Goal: Transaction & Acquisition: Purchase product/service

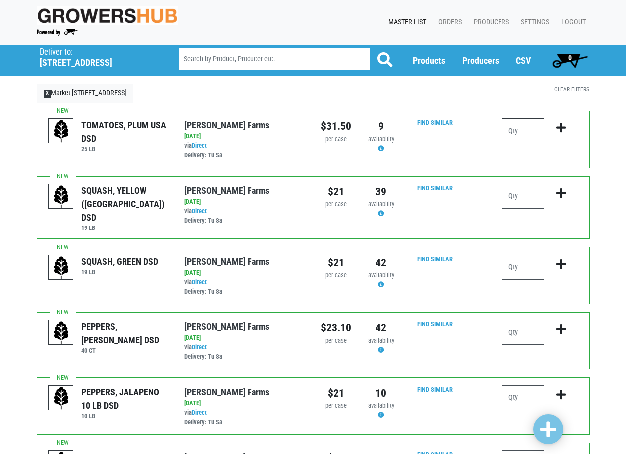
click at [518, 133] on input "number" at bounding box center [523, 130] width 42 height 25
type input "2"
type input "1"
click at [516, 202] on input "number" at bounding box center [523, 195] width 42 height 25
type input "3"
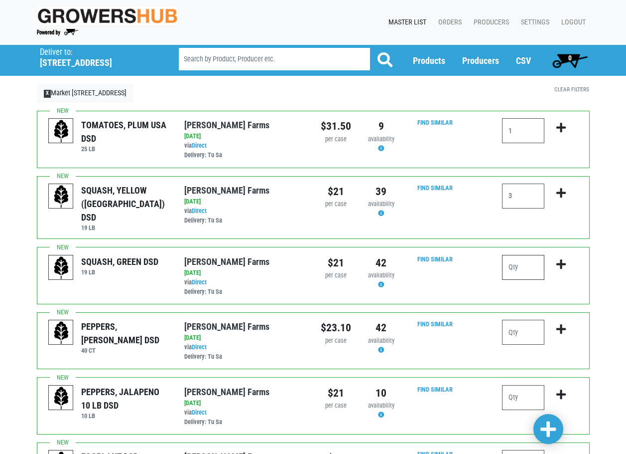
click at [520, 266] on input "number" at bounding box center [523, 267] width 42 height 25
type input "6"
click at [523, 327] on input "number" at bounding box center [523, 331] width 42 height 25
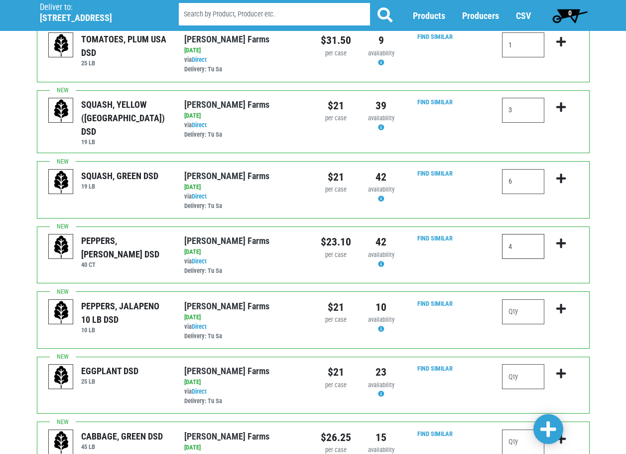
scroll to position [100, 0]
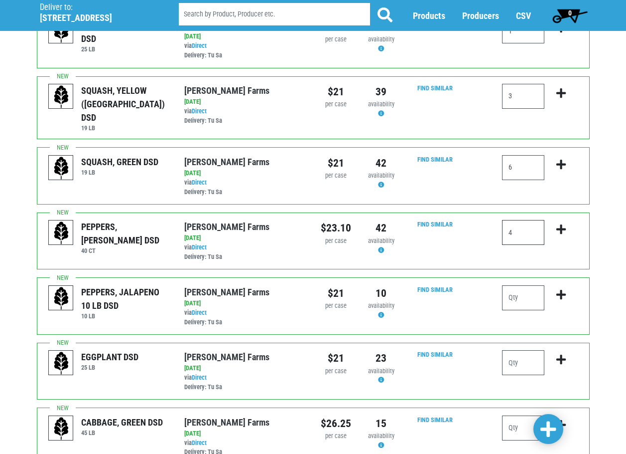
type input "4"
click at [529, 355] on input "number" at bounding box center [523, 362] width 42 height 25
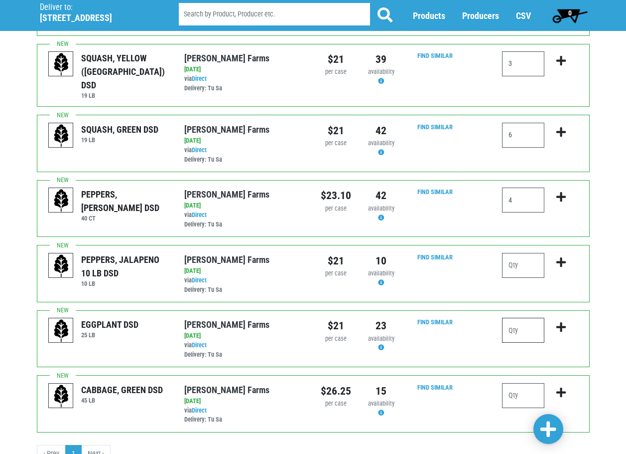
scroll to position [150, 0]
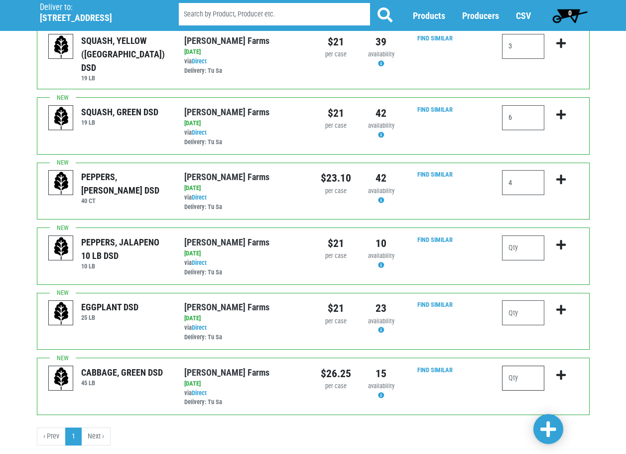
click at [534, 368] on input "number" at bounding box center [523, 377] width 42 height 25
type input "2"
click at [563, 369] on icon "submit" at bounding box center [561, 374] width 9 height 11
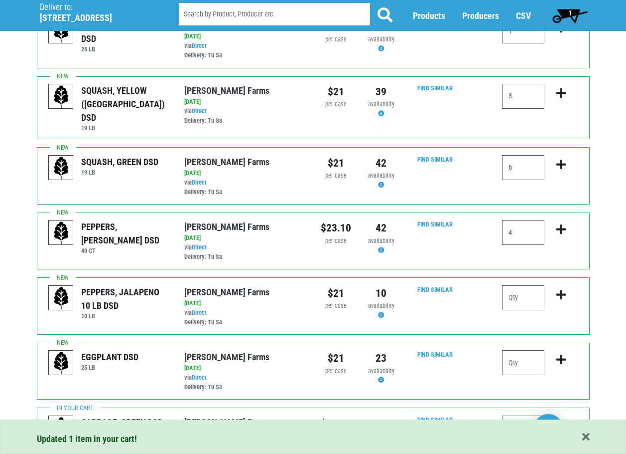
scroll to position [50, 0]
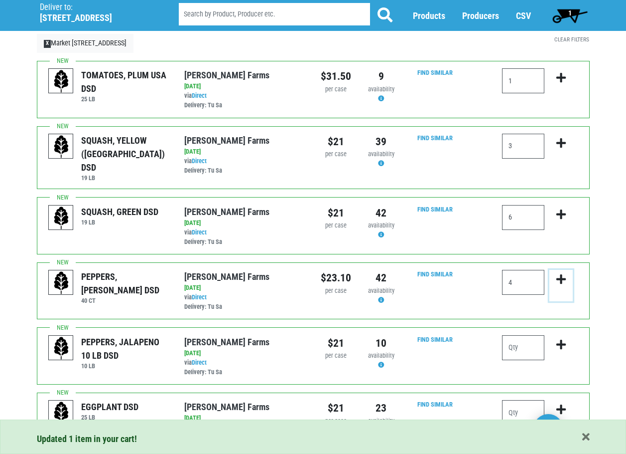
click at [561, 274] on icon "submit" at bounding box center [561, 279] width 9 height 11
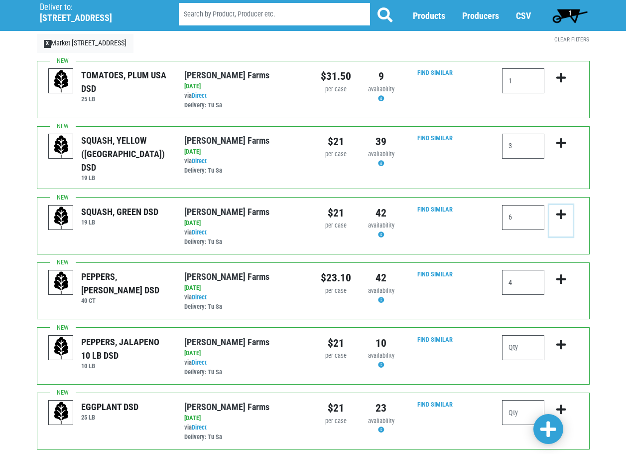
click at [560, 209] on icon "submit" at bounding box center [561, 214] width 9 height 11
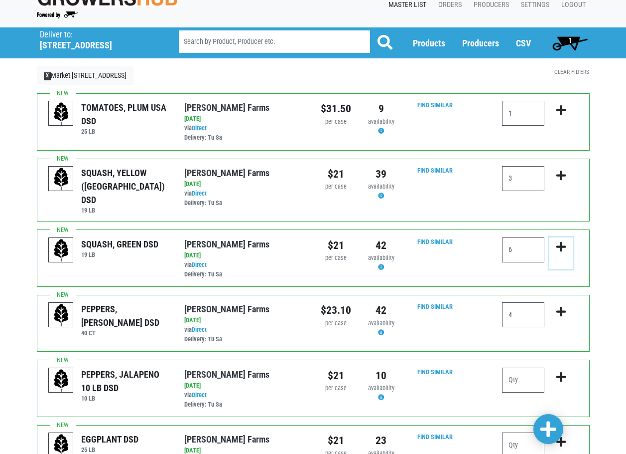
scroll to position [0, 0]
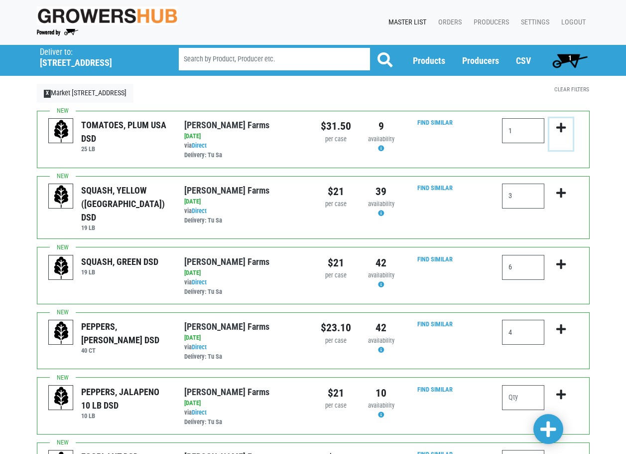
click at [563, 127] on icon "submit" at bounding box center [561, 127] width 9 height 11
click at [564, 190] on icon "submit" at bounding box center [561, 192] width 9 height 11
click at [569, 61] on span "1" at bounding box center [570, 58] width 3 height 8
click at [566, 129] on icon "submit" at bounding box center [561, 127] width 9 height 11
click at [524, 133] on input "number" at bounding box center [523, 130] width 42 height 25
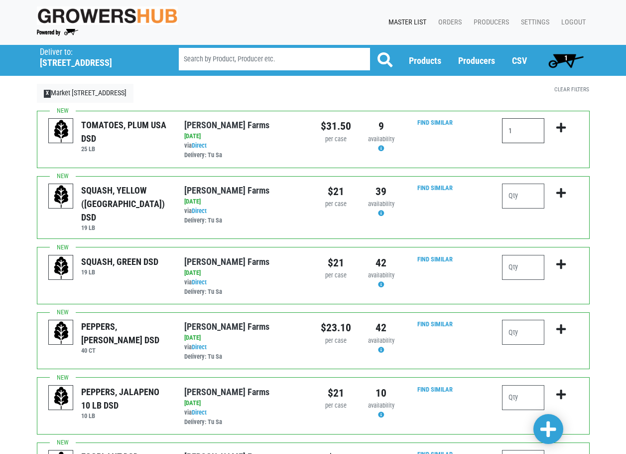
type input "1"
click at [561, 129] on icon "submit" at bounding box center [561, 127] width 9 height 11
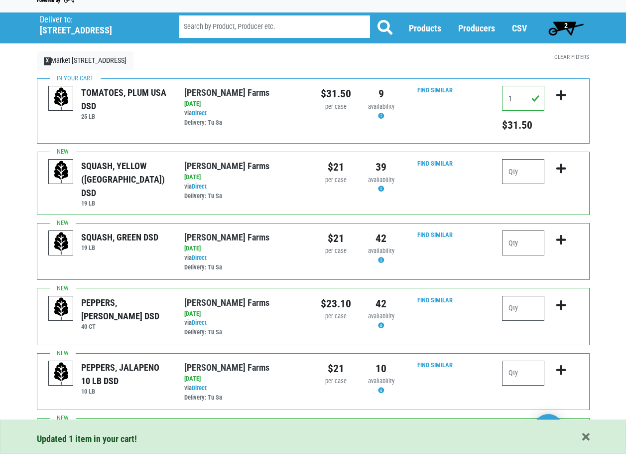
scroll to position [50, 0]
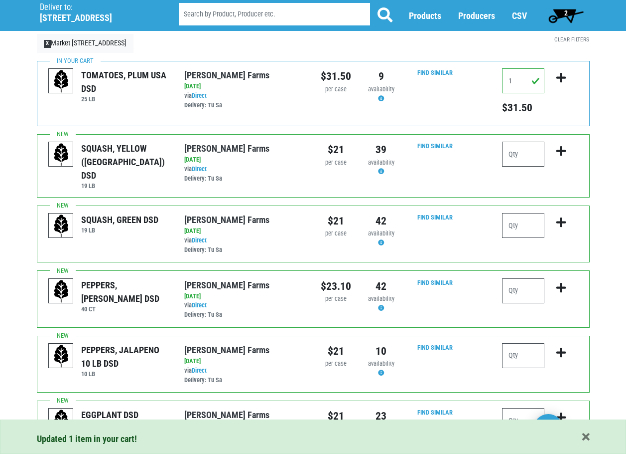
click at [530, 152] on input "number" at bounding box center [523, 154] width 42 height 25
type input "2"
click at [561, 151] on icon "submit" at bounding box center [561, 151] width 9 height 11
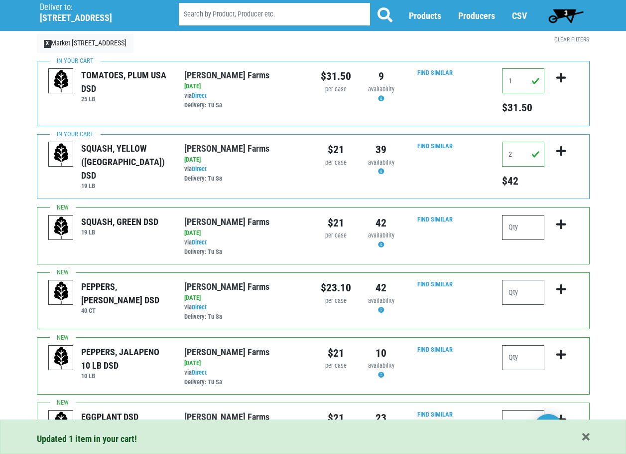
click at [531, 222] on input "number" at bounding box center [523, 227] width 42 height 25
type input "5"
click at [559, 223] on icon "submit" at bounding box center [561, 224] width 9 height 11
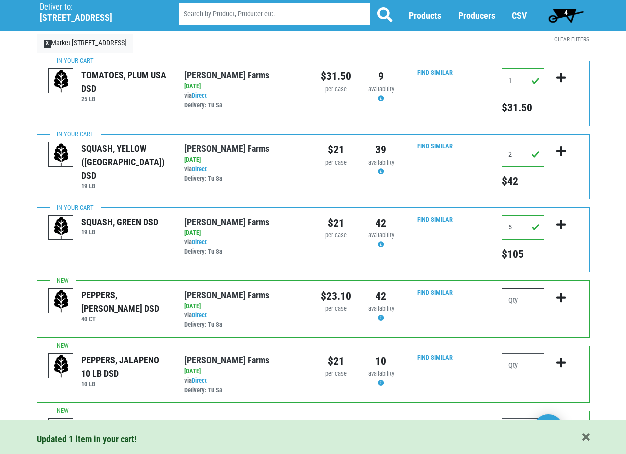
click at [521, 303] on input "number" at bounding box center [523, 300] width 42 height 25
type input "4"
click at [563, 297] on icon "submit" at bounding box center [561, 297] width 9 height 11
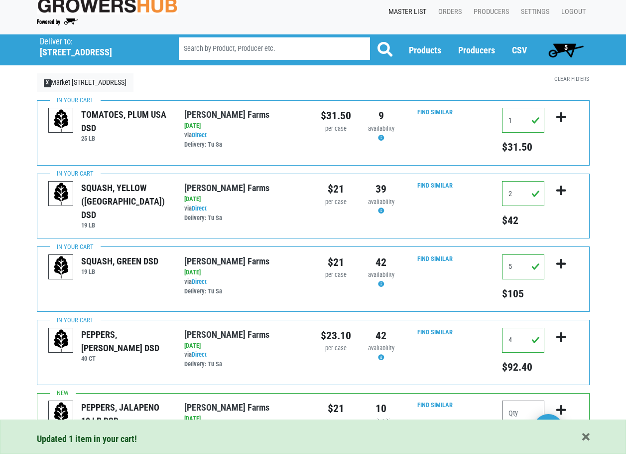
scroll to position [0, 0]
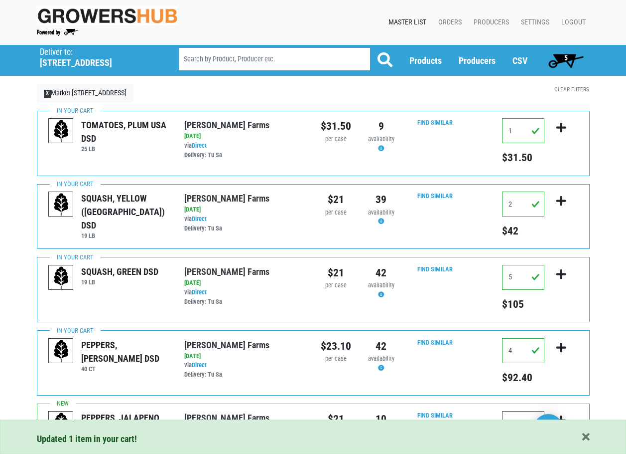
click at [567, 54] on span "5" at bounding box center [566, 58] width 3 height 8
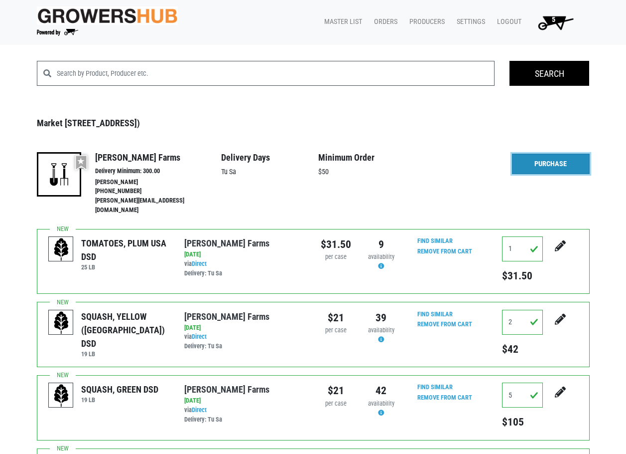
click at [558, 167] on link "Purchase" at bounding box center [551, 164] width 78 height 21
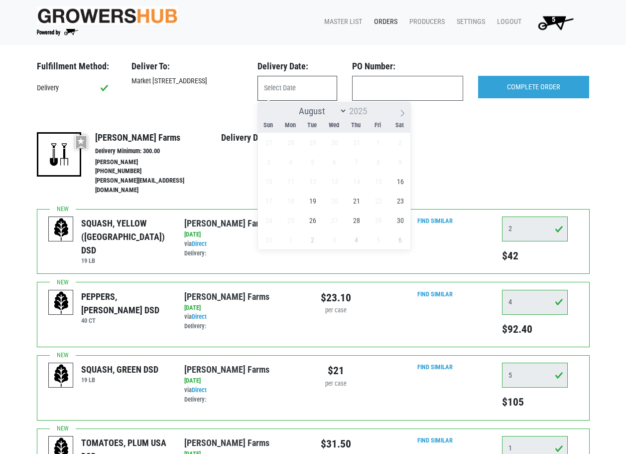
click at [291, 89] on input "text" at bounding box center [298, 88] width 80 height 25
click at [397, 175] on span "16" at bounding box center [400, 180] width 19 height 19
type input "2025-08-16"
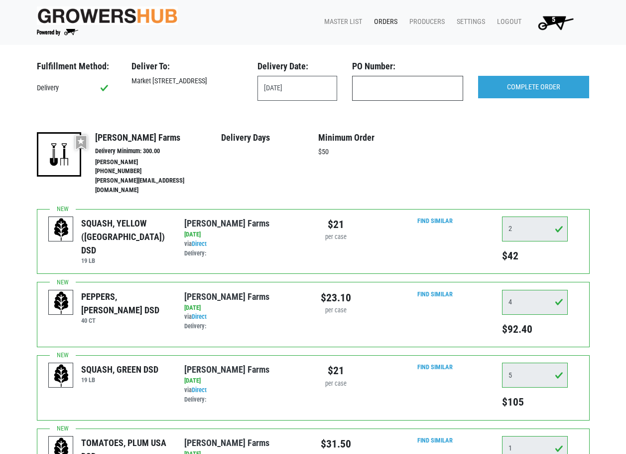
click at [373, 90] on input "text" at bounding box center [407, 88] width 111 height 25
type input "jakeproduce"
click at [534, 90] on input "COMPLETE ORDER" at bounding box center [533, 87] width 111 height 23
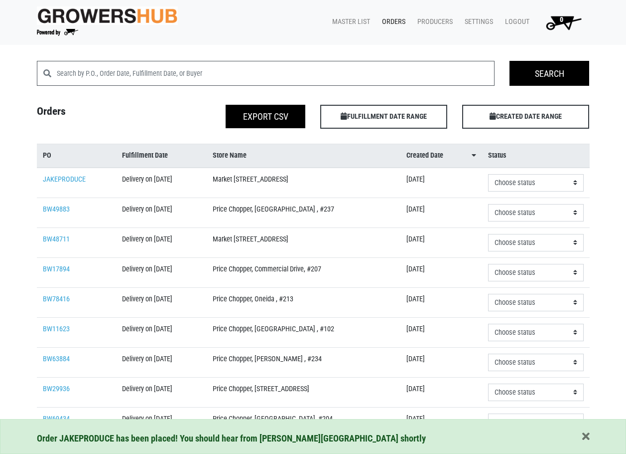
click at [206, 107] on div "Orders Export CSV FULFILLMENT DATE RANGE Apply CREATED DATE RANGE Apply" at bounding box center [313, 117] width 568 height 24
